Goal: Task Accomplishment & Management: Manage account settings

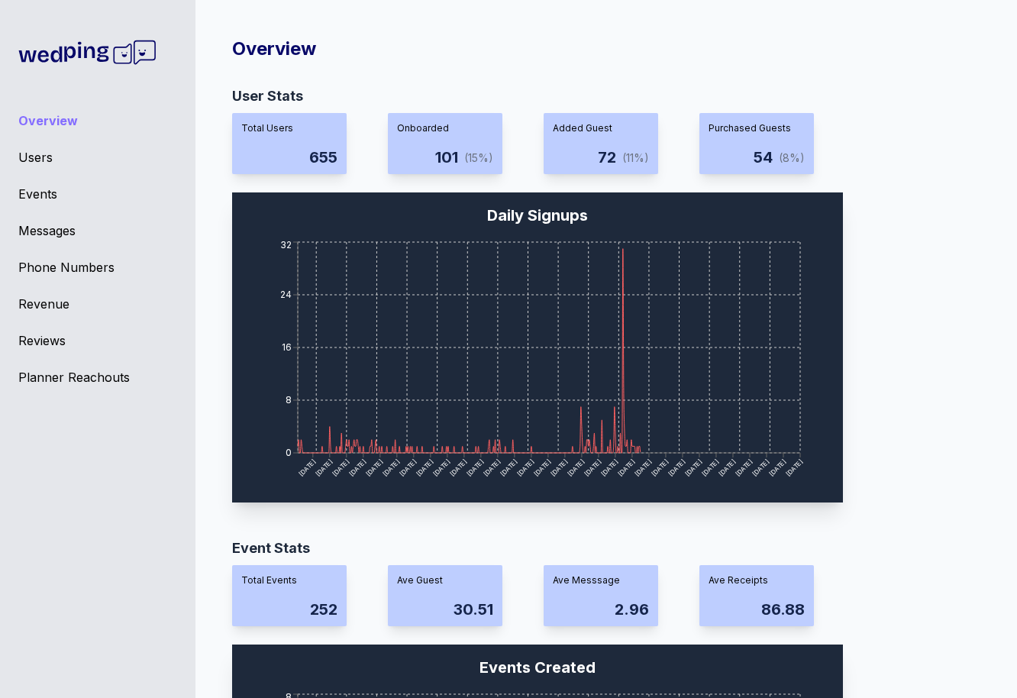
click at [44, 190] on div "Events" at bounding box center [97, 194] width 159 height 18
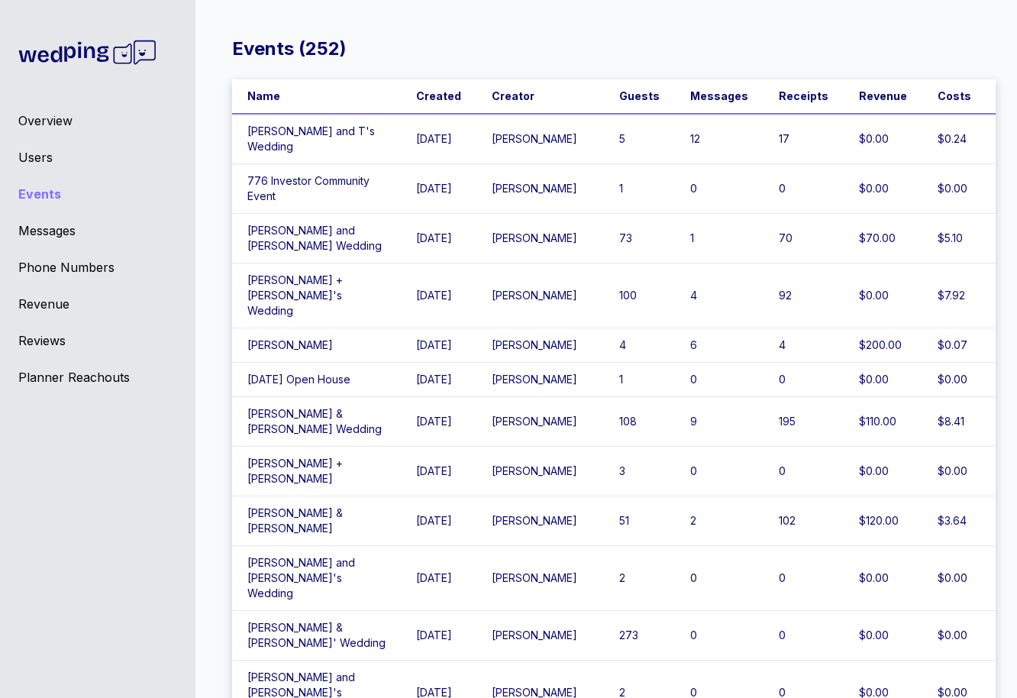
click at [45, 163] on div "Users" at bounding box center [97, 157] width 159 height 18
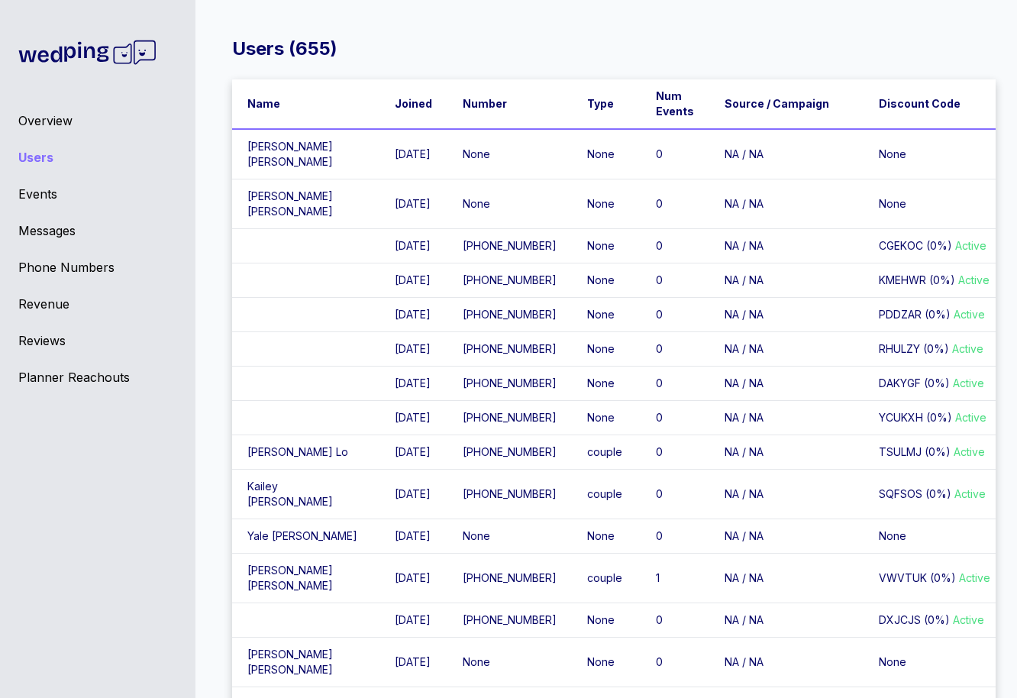
click at [61, 208] on div "Overview Users Events Messages Phone Numbers Revenue Reviews Planner Reachouts" at bounding box center [97, 349] width 195 height 698
click at [61, 225] on div "Messages" at bounding box center [97, 230] width 159 height 18
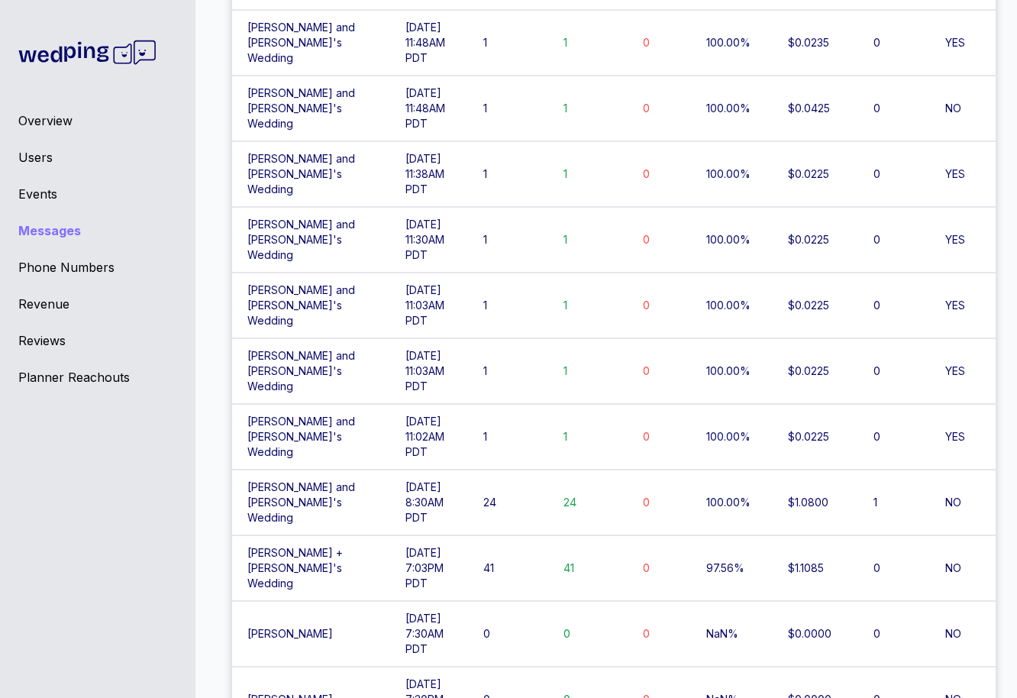
scroll to position [319, 0]
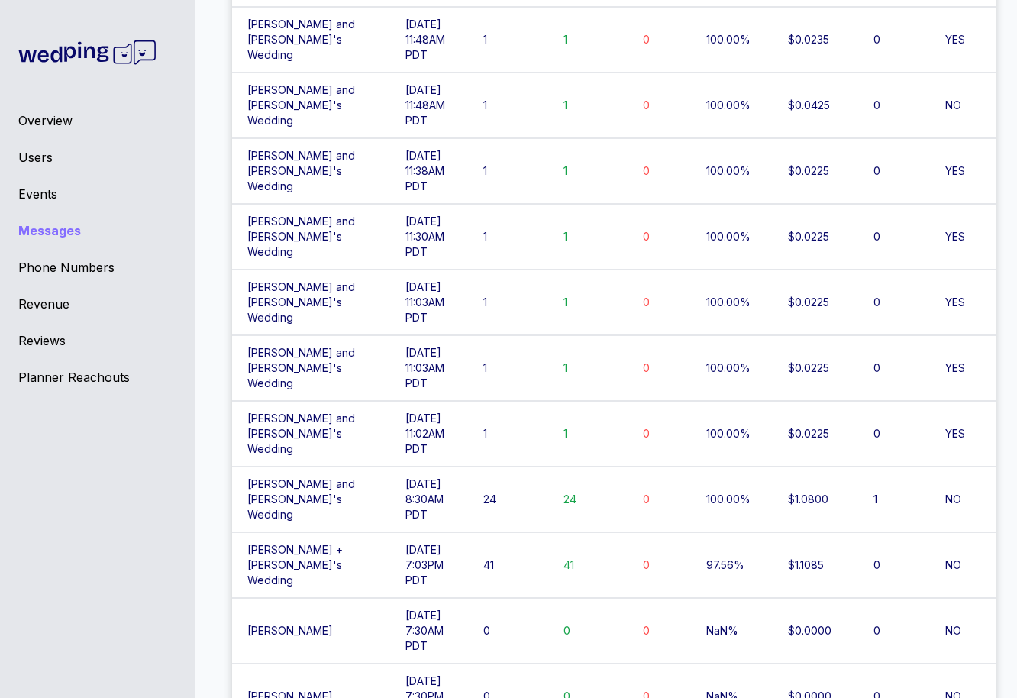
click at [392, 598] on td "[DATE] 7:30AM PDT" at bounding box center [429, 631] width 78 height 66
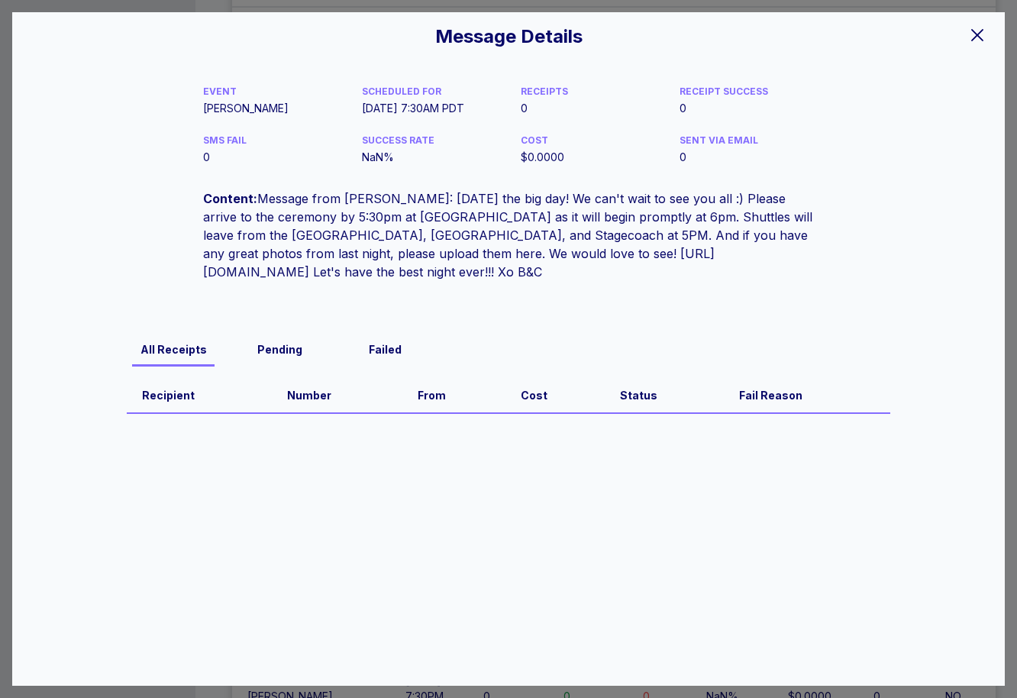
click at [984, 31] on icon at bounding box center [977, 35] width 18 height 18
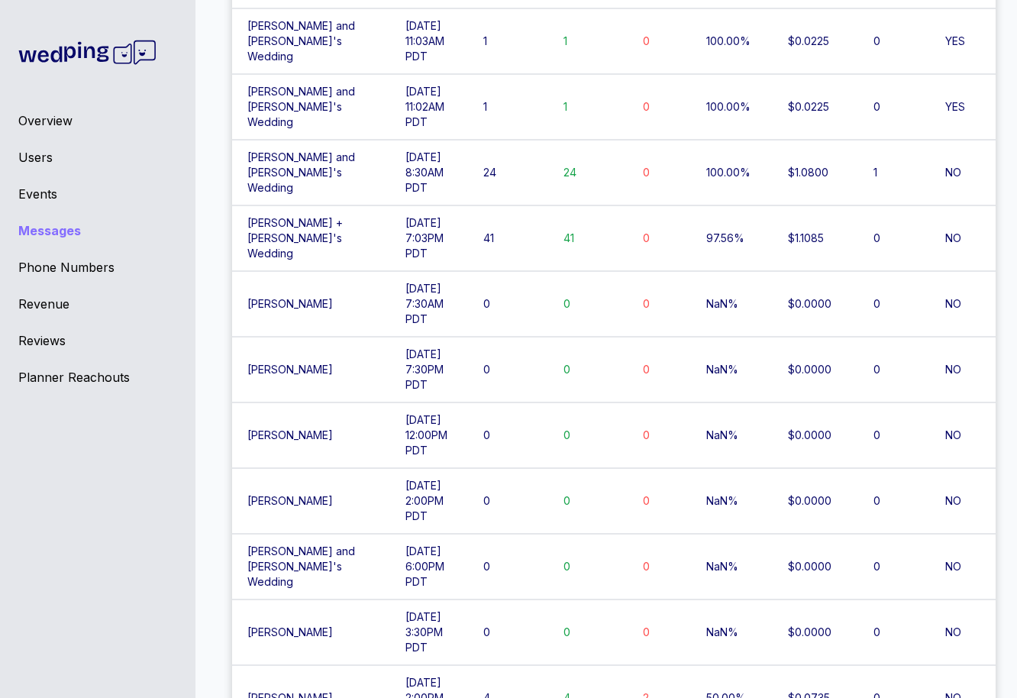
scroll to position [768, 0]
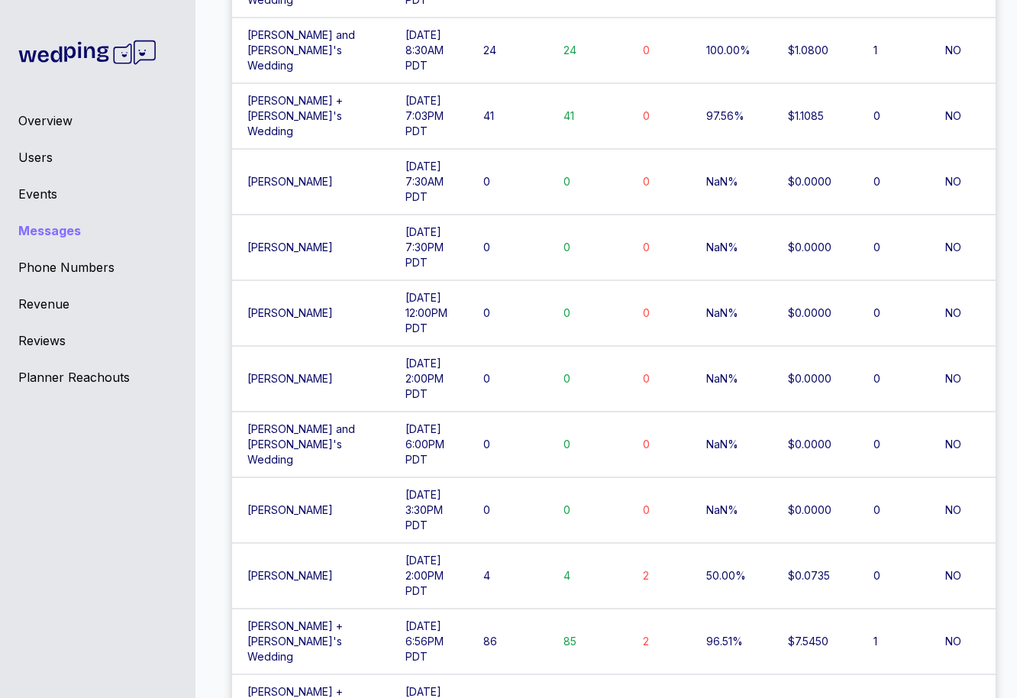
click at [496, 543] on td "4" at bounding box center [508, 576] width 80 height 66
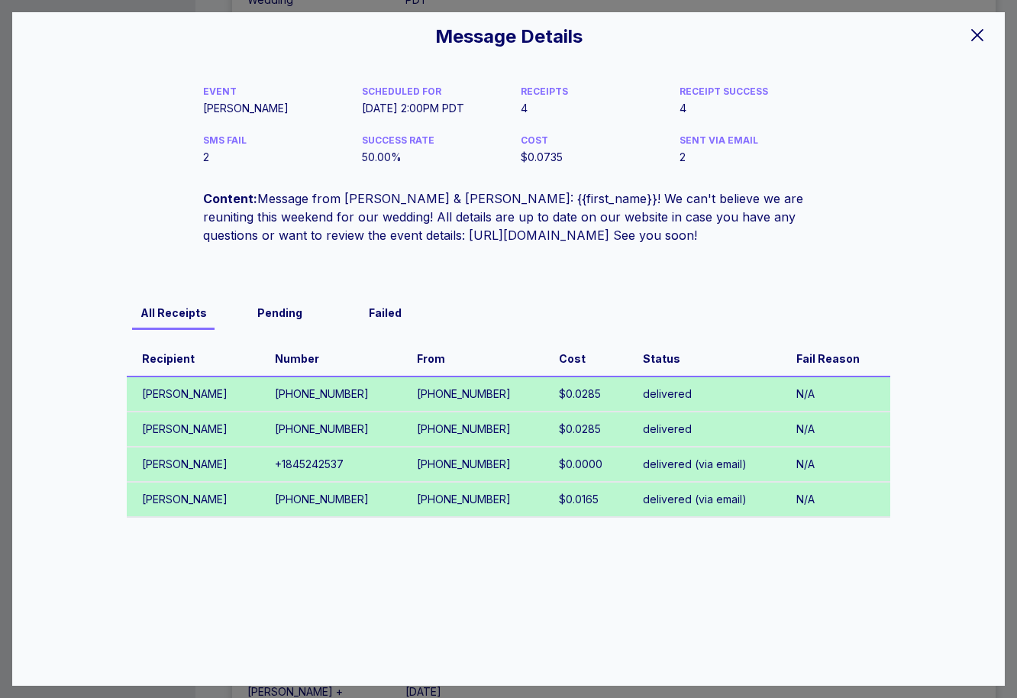
click at [379, 312] on div "Failed" at bounding box center [385, 312] width 94 height 15
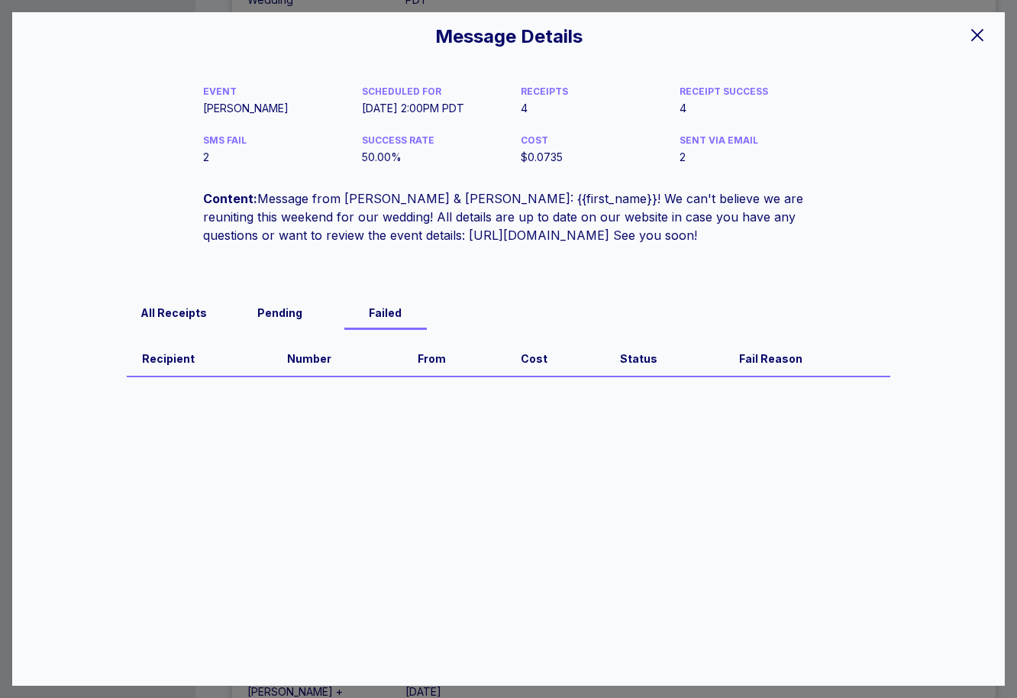
click at [162, 305] on div "All Receipts" at bounding box center [174, 312] width 94 height 15
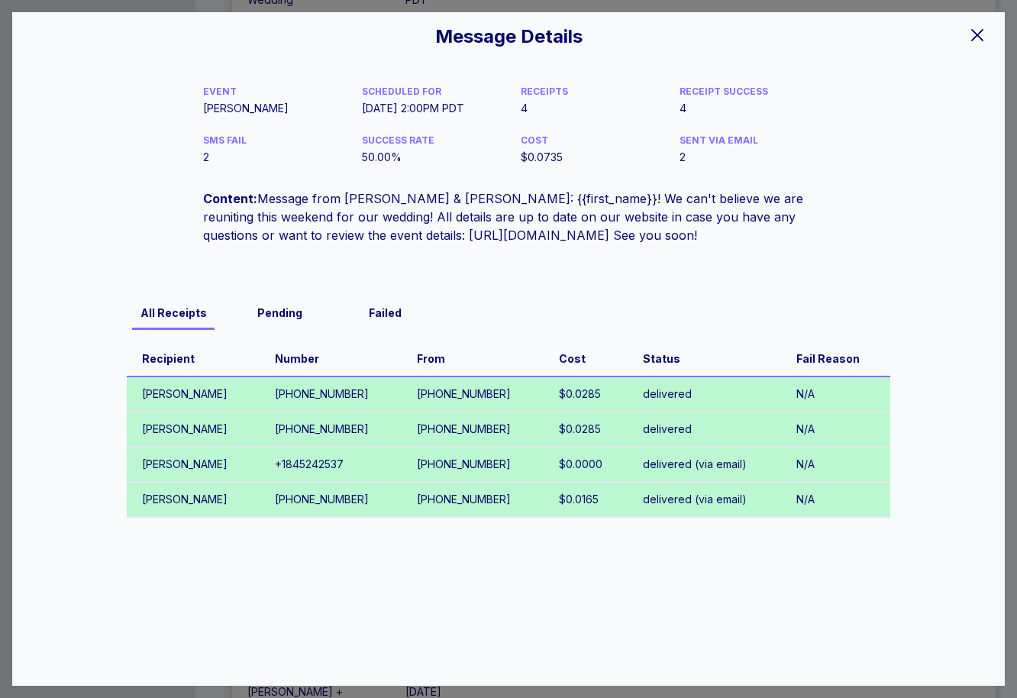
click at [979, 33] on icon at bounding box center [977, 35] width 12 height 12
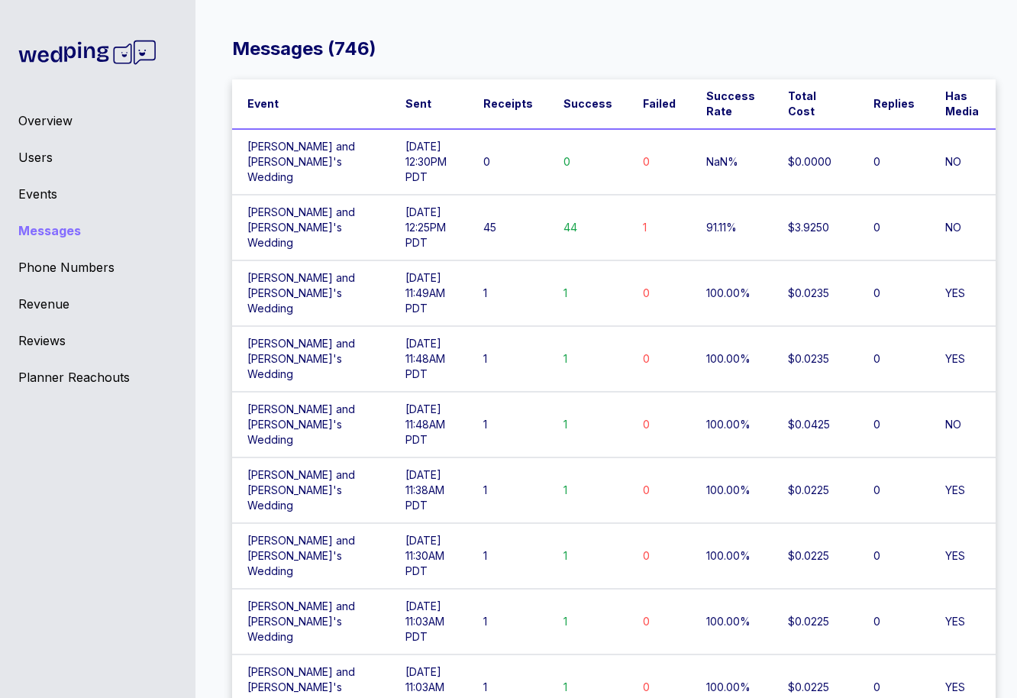
scroll to position [12, 0]
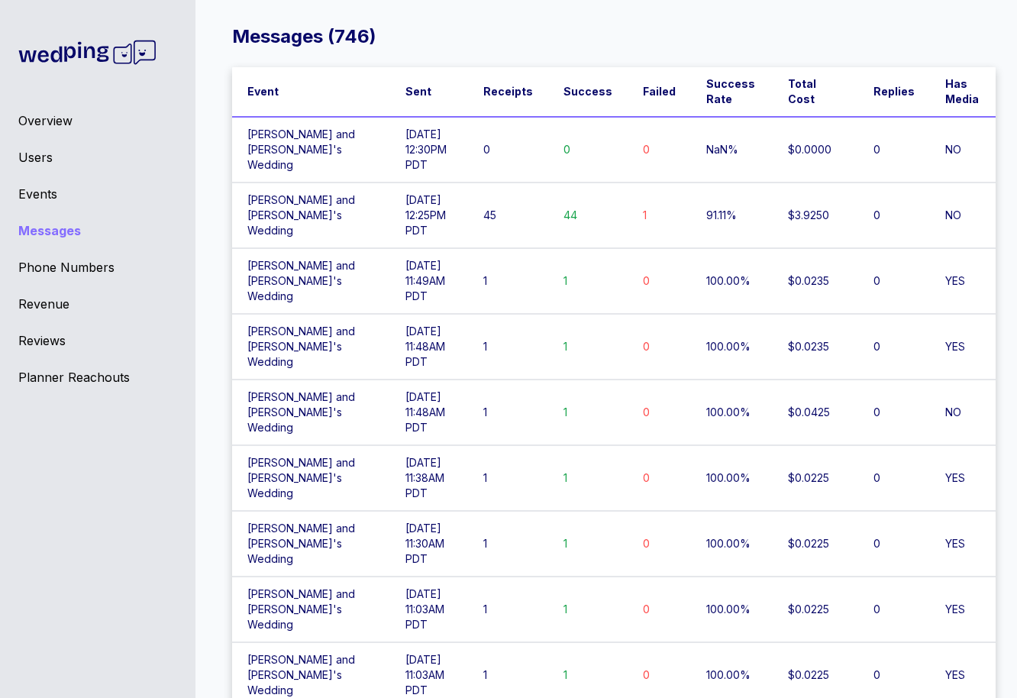
click at [331, 445] on td "[PERSON_NAME] and [PERSON_NAME]'s Wedding" at bounding box center [311, 478] width 158 height 66
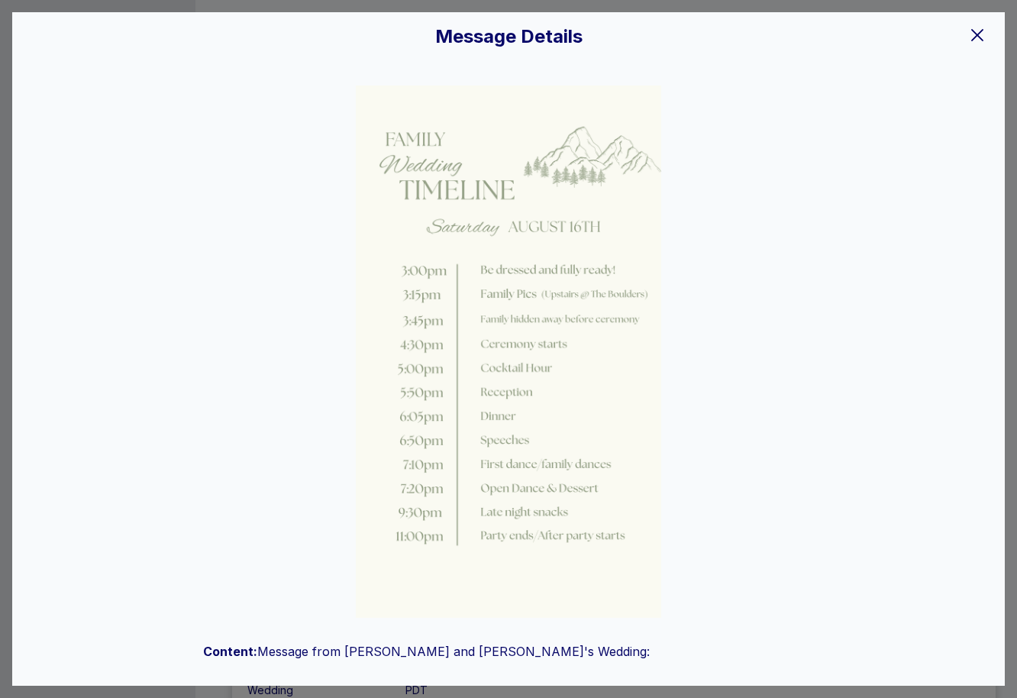
scroll to position [150, 0]
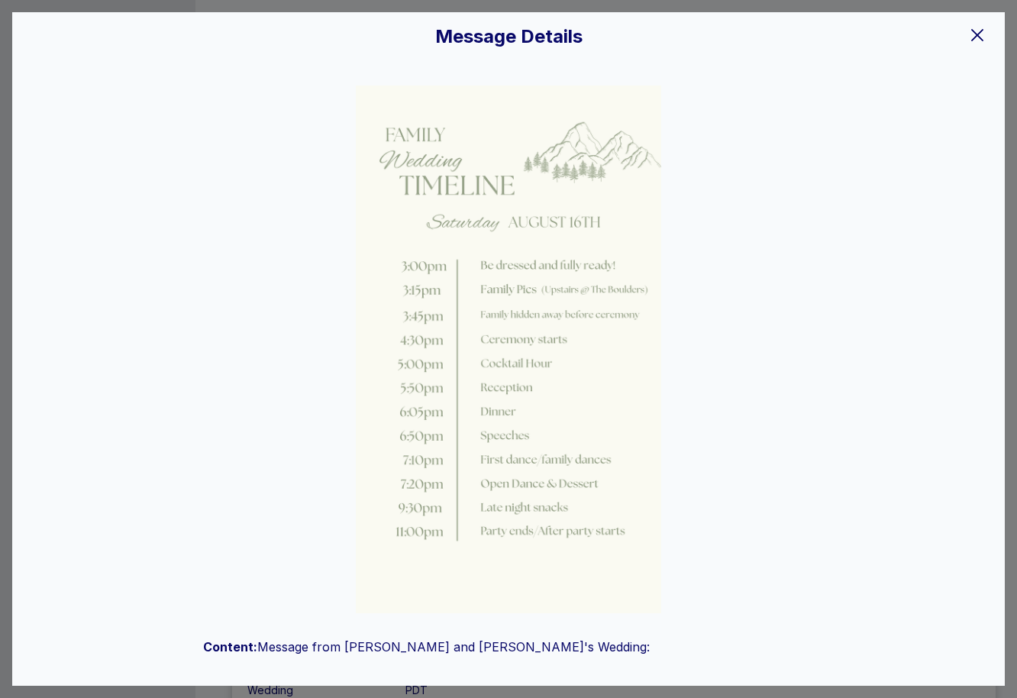
click at [980, 34] on icon at bounding box center [977, 35] width 18 height 18
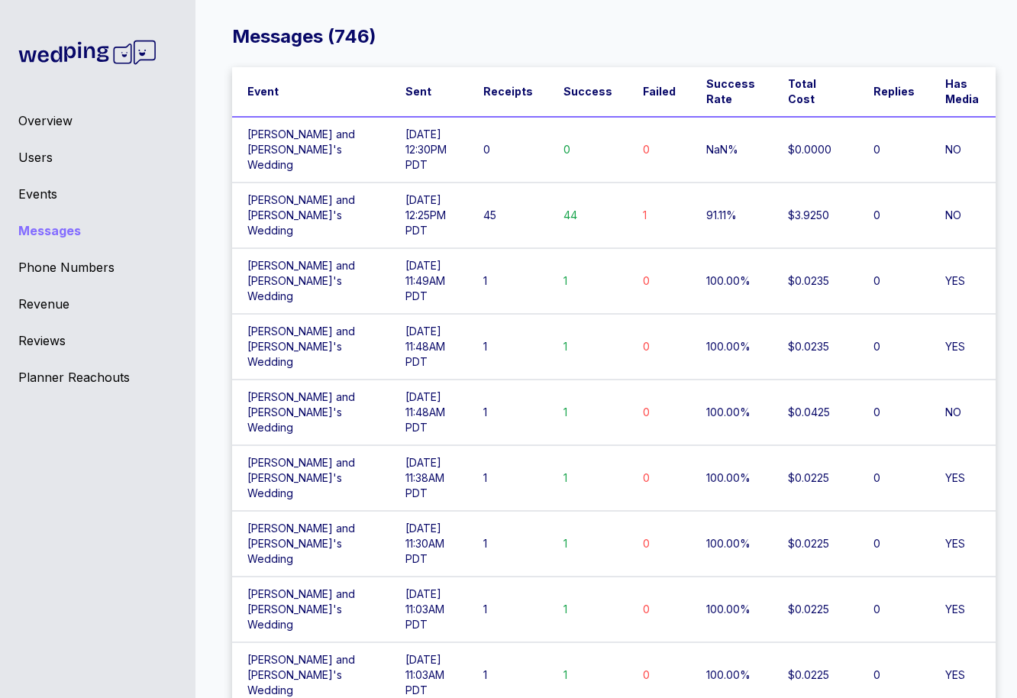
scroll to position [0, 0]
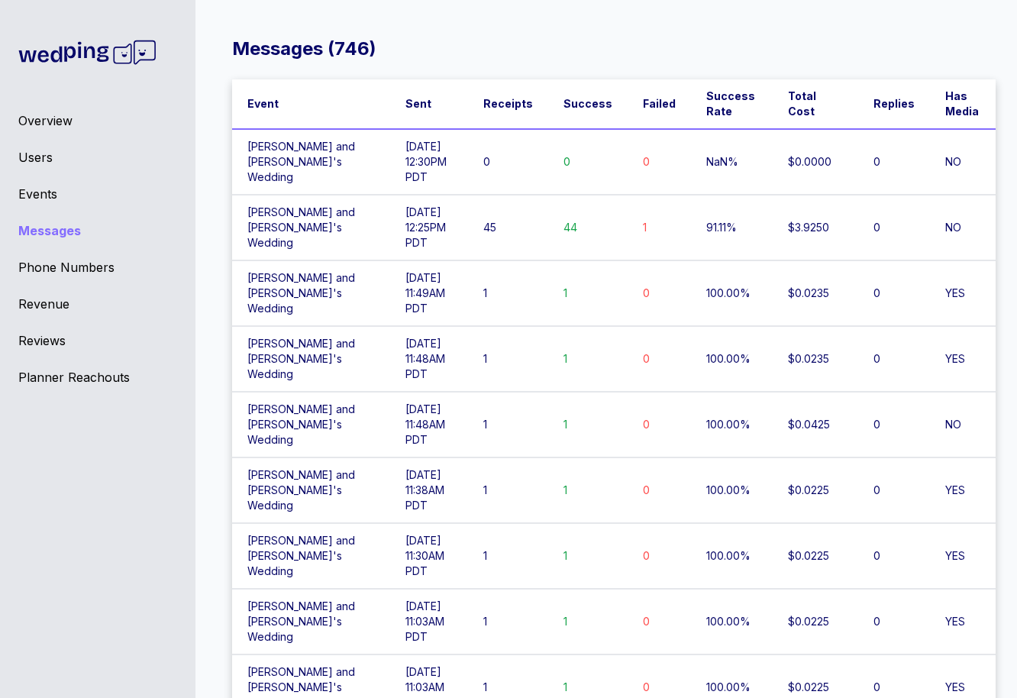
click at [42, 121] on div "Overview" at bounding box center [97, 120] width 159 height 18
